Goal: Task Accomplishment & Management: Use online tool/utility

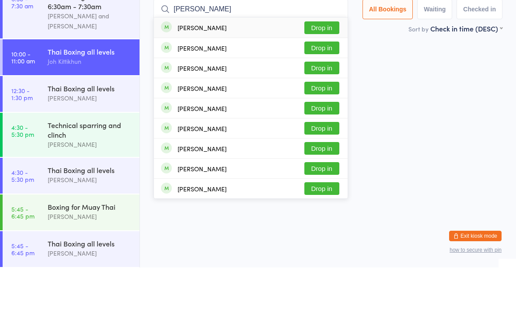
type input "[PERSON_NAME]"
click at [324, 120] on button "Drop in" at bounding box center [321, 126] width 35 height 13
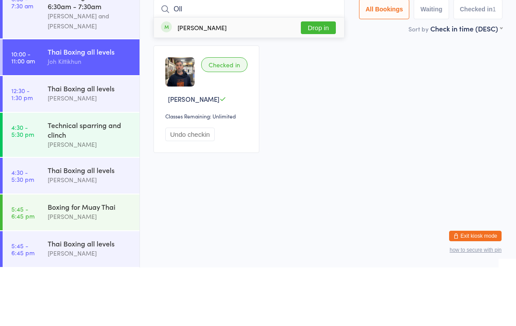
type input "Oll"
click at [213, 76] on div "[PERSON_NAME] Drop in" at bounding box center [249, 86] width 190 height 20
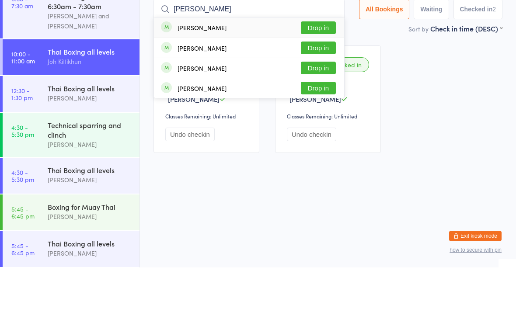
type input "[PERSON_NAME]"
click at [324, 120] on button "Drop in" at bounding box center [318, 126] width 35 height 13
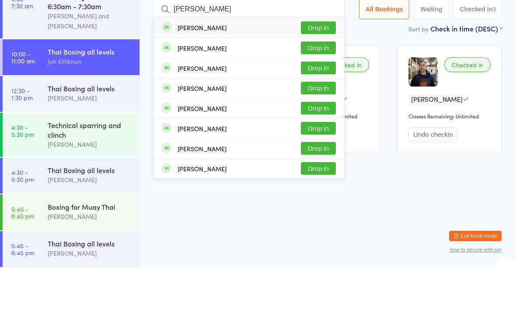
type input "[PERSON_NAME]"
click at [318, 80] on button "Drop in" at bounding box center [318, 86] width 35 height 13
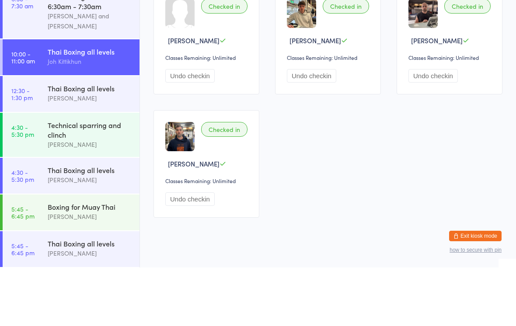
type input "Gar"
click at [314, 24] on button "Drop in" at bounding box center [318, 27] width 35 height 13
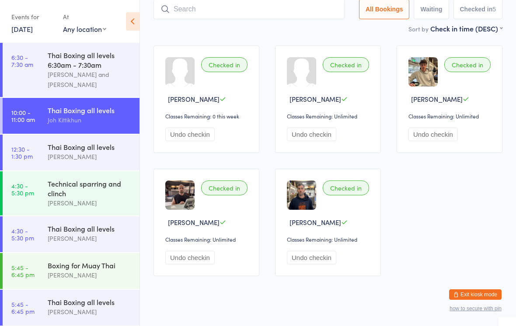
click at [256, 14] on input "search" at bounding box center [249, 9] width 191 height 20
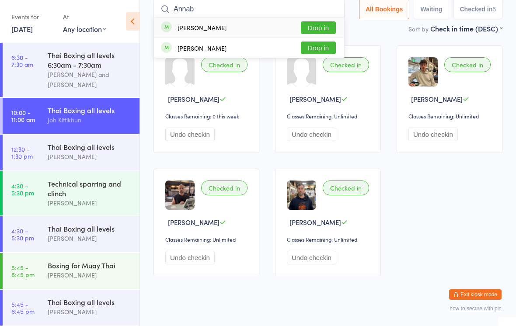
type input "Annab"
click at [321, 26] on button "Drop in" at bounding box center [318, 27] width 35 height 13
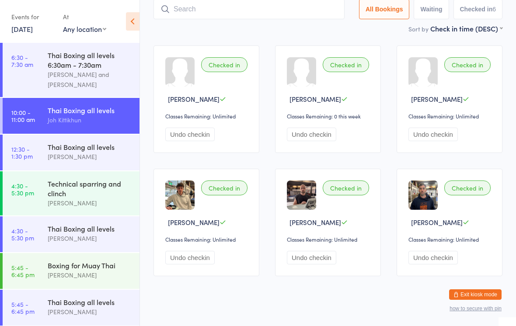
click at [256, 18] on input "search" at bounding box center [249, 9] width 191 height 20
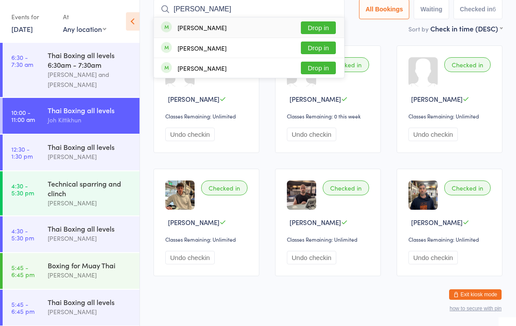
type input "[PERSON_NAME]"
click at [325, 49] on button "Drop in" at bounding box center [318, 48] width 35 height 13
